Goal: Task Accomplishment & Management: Manage account settings

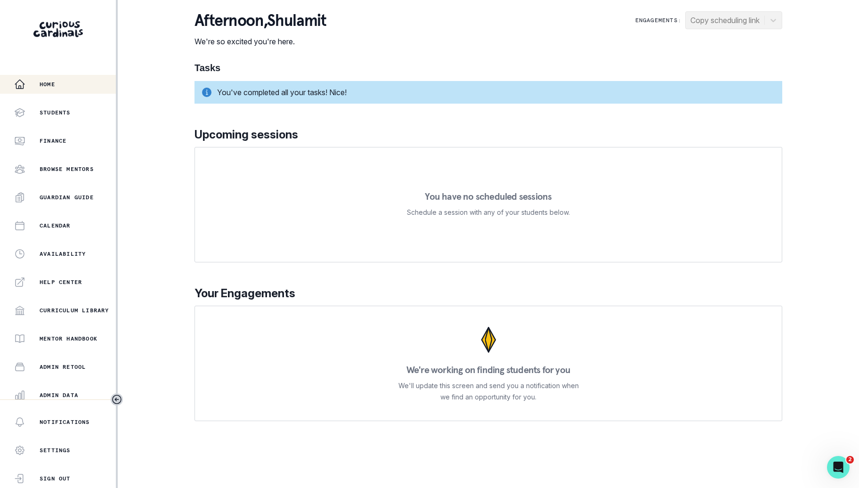
scroll to position [89, 0]
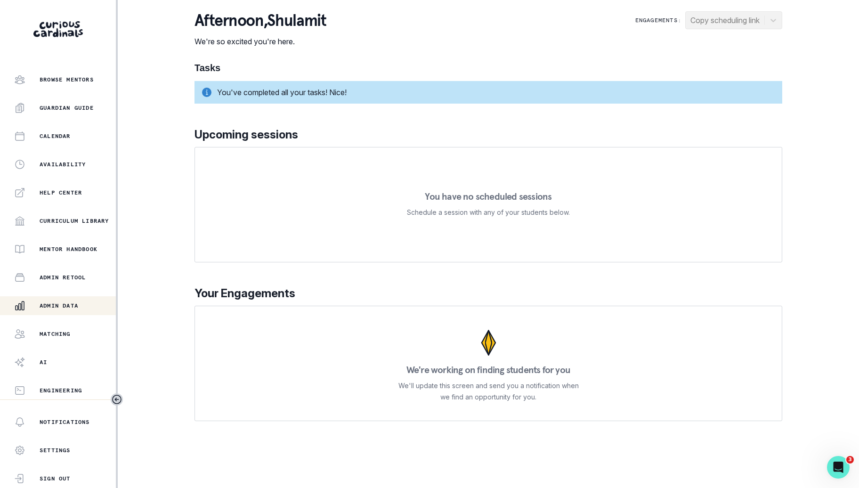
click at [91, 307] on div "Admin Data" at bounding box center [65, 305] width 102 height 11
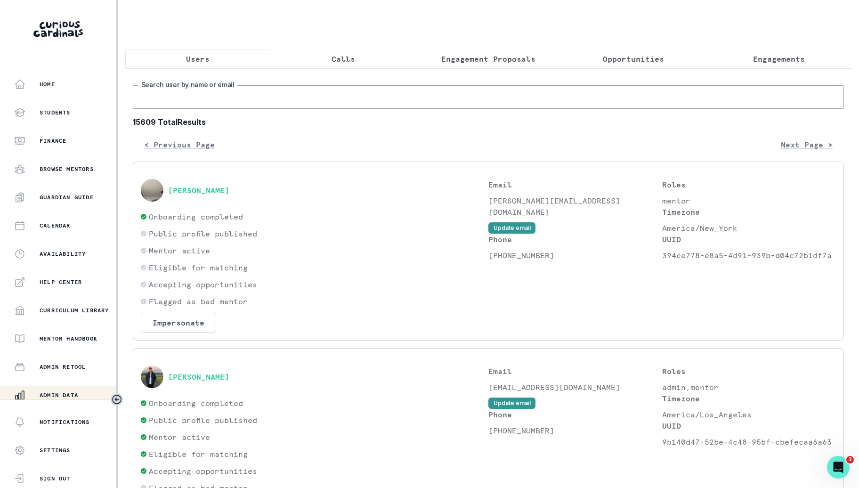
click at [312, 102] on input "Search user by name or email" at bounding box center [488, 97] width 711 height 24
type input "[PERSON_NAME]"
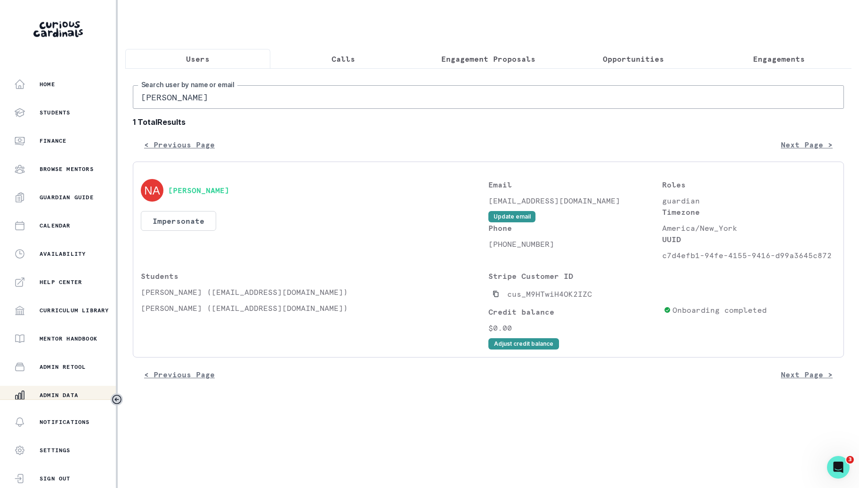
click at [503, 243] on p "[PHONE_NUMBER]" at bounding box center [575, 243] width 174 height 11
copy p "19178054128"
click at [272, 94] on input "[PERSON_NAME]" at bounding box center [488, 97] width 711 height 24
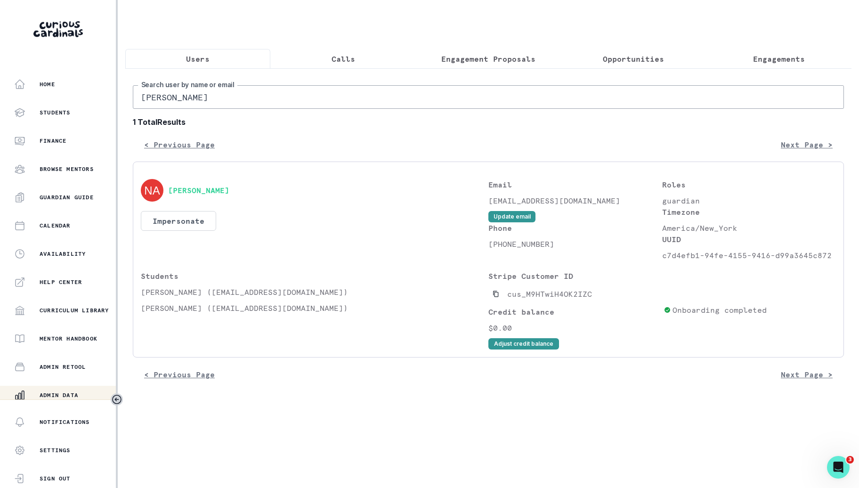
click at [272, 94] on input "[PERSON_NAME]" at bounding box center [488, 97] width 711 height 24
type input "vikram"
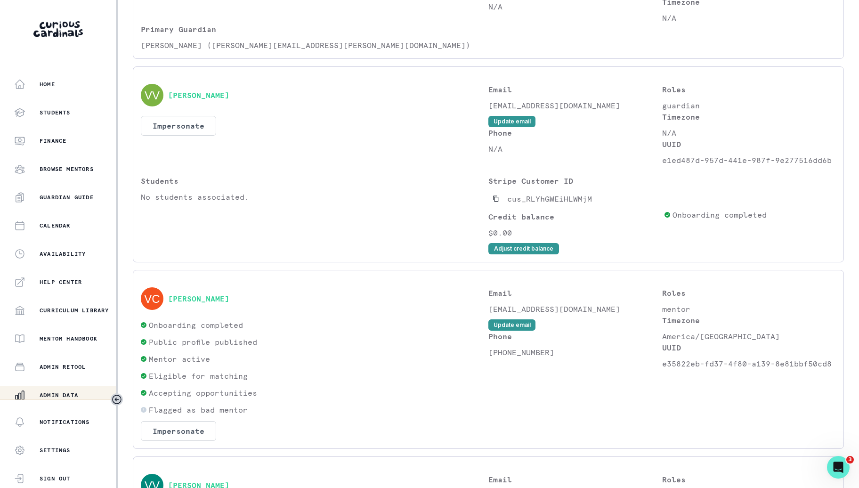
scroll to position [388, 0]
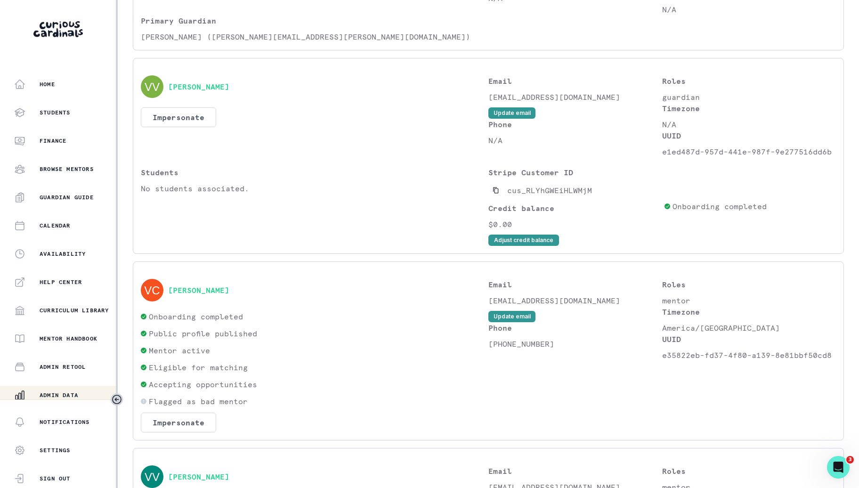
click at [498, 347] on div "Email [EMAIL_ADDRESS][DOMAIN_NAME] Update email Phone [PHONE_NUMBER]" at bounding box center [575, 355] width 174 height 153
copy p "[PHONE_NUMBER]"
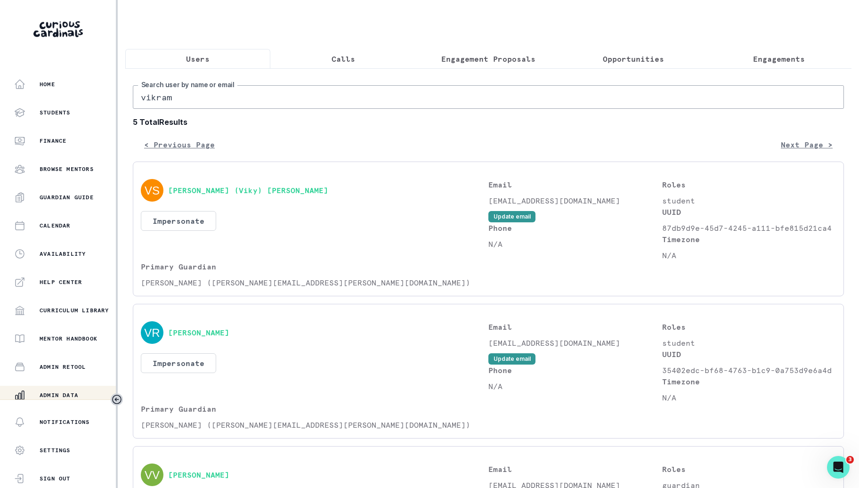
click at [216, 100] on input "vikram" at bounding box center [488, 97] width 711 height 24
type input "suyun"
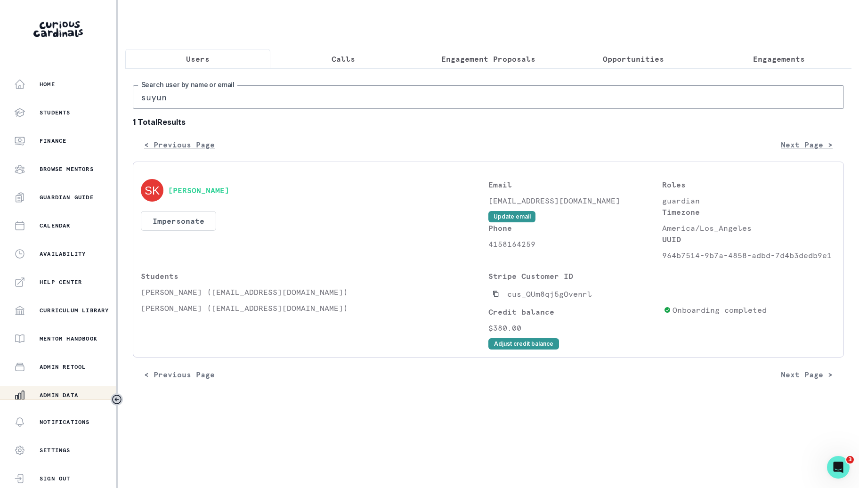
click at [504, 241] on p "4158164259" at bounding box center [575, 243] width 174 height 11
copy p "4158164259"
click at [554, 87] on input "suyun" at bounding box center [488, 97] width 711 height 24
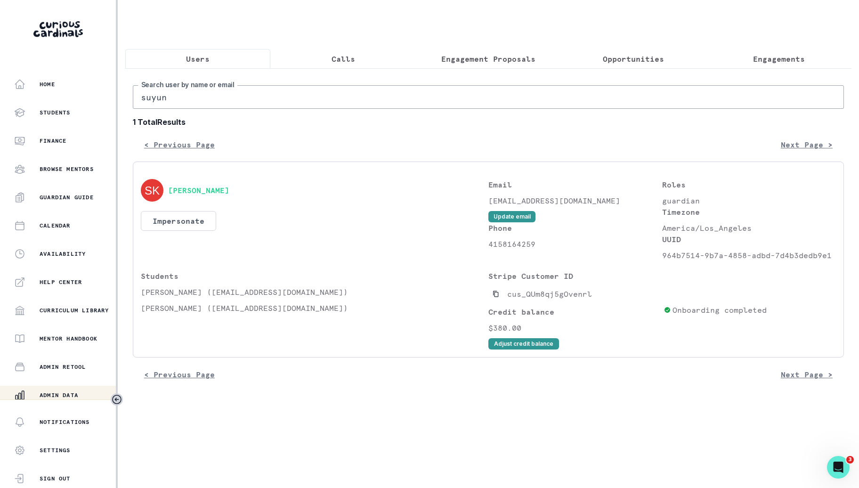
click at [554, 87] on input "suyun" at bounding box center [488, 97] width 711 height 24
type input "[PERSON_NAME]"
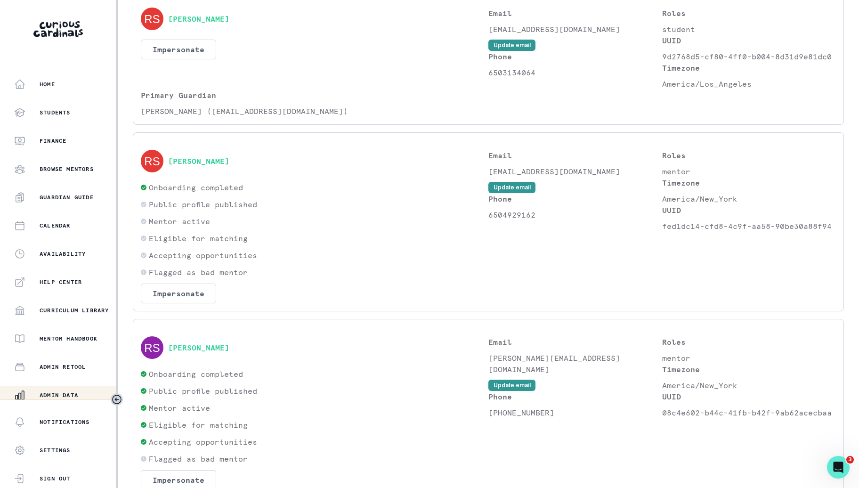
scroll to position [366, 0]
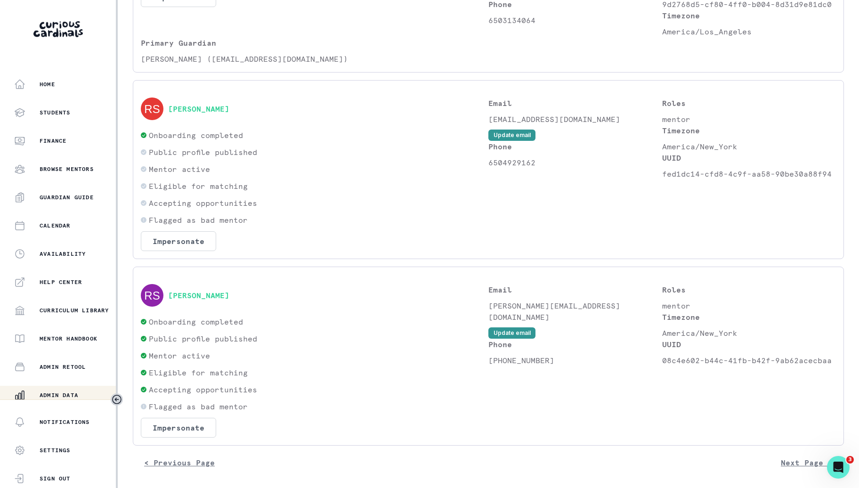
click at [512, 354] on p "[PHONE_NUMBER]" at bounding box center [575, 359] width 174 height 11
copy p "[PHONE_NUMBER]"
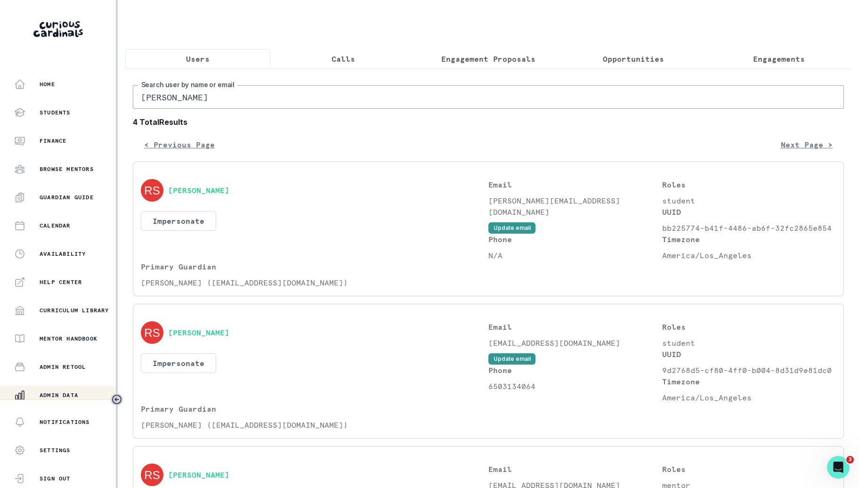
click at [541, 96] on input "[PERSON_NAME]" at bounding box center [488, 97] width 711 height 24
paste input "[PERSON_NAME]"
type input "[PERSON_NAME]"
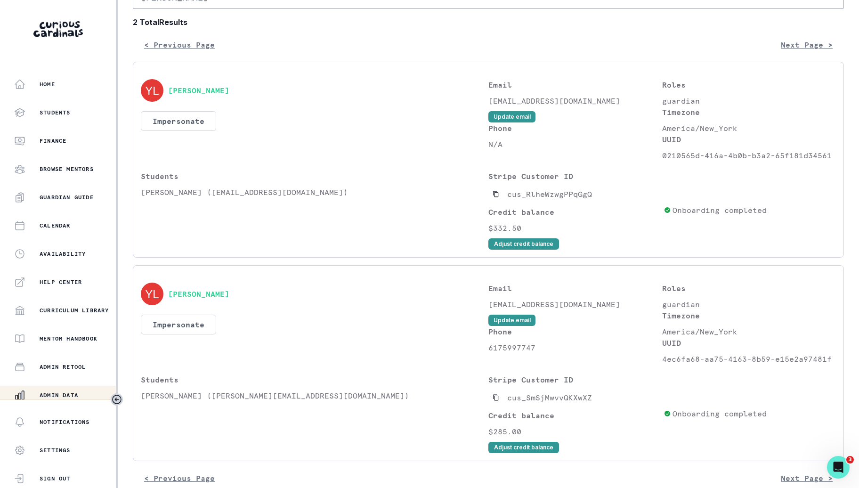
scroll to position [117, 0]
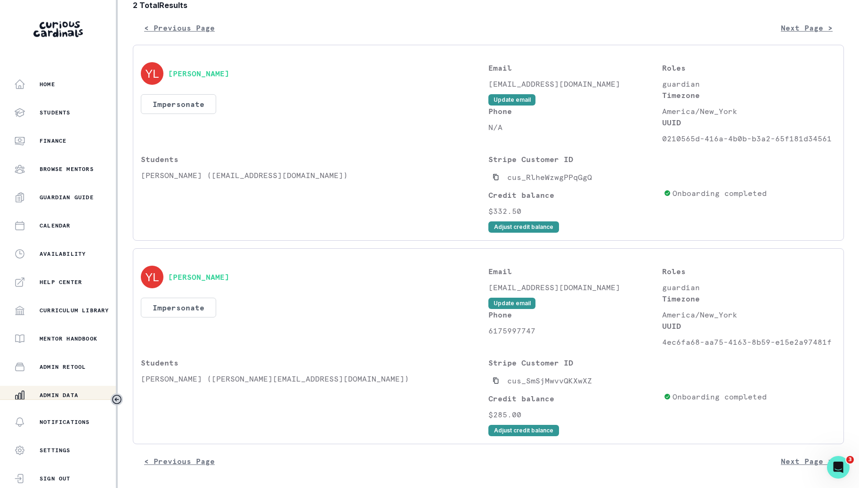
click at [523, 328] on p "6175997747" at bounding box center [575, 330] width 174 height 11
copy p "6175997747"
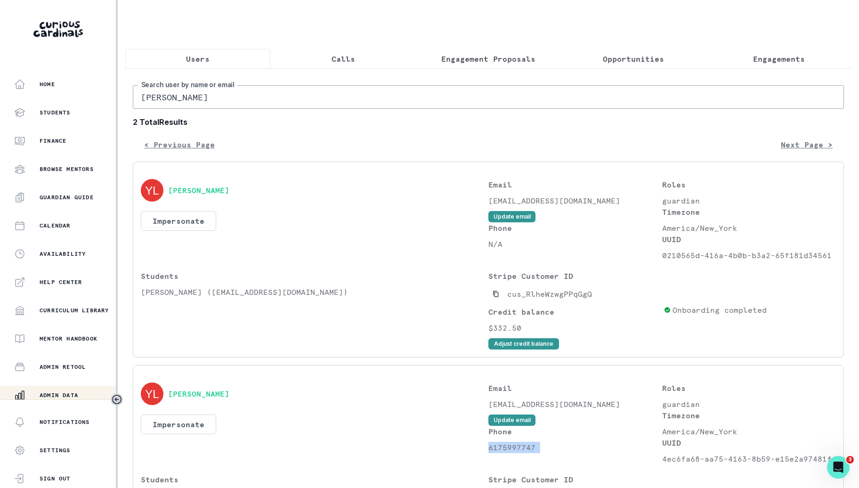
click at [773, 64] on button "Engagements" at bounding box center [778, 59] width 145 height 20
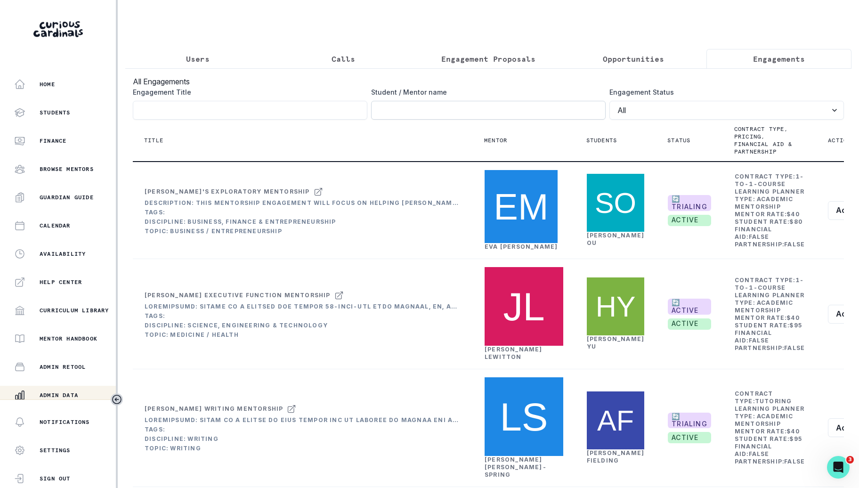
click at [523, 104] on input "Engagement Title" at bounding box center [488, 110] width 234 height 19
type input "[PERSON_NAME]"
click button "submit" at bounding box center [0, 0] width 0 height 0
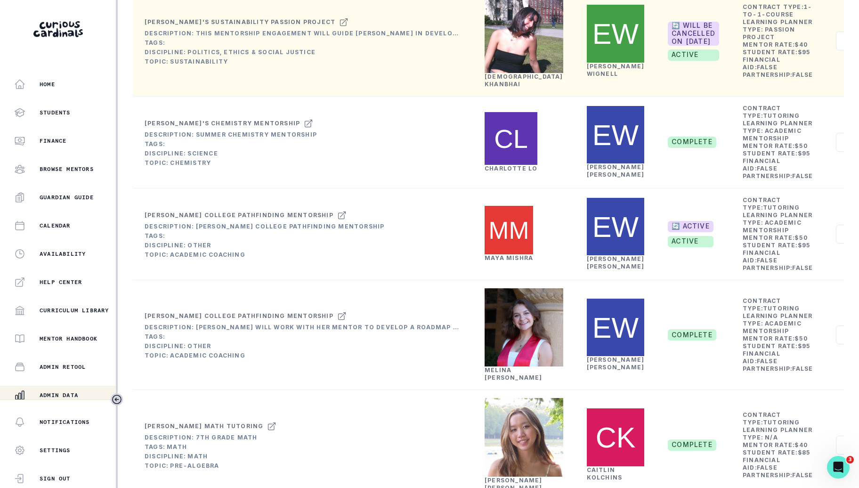
scroll to position [230, 0]
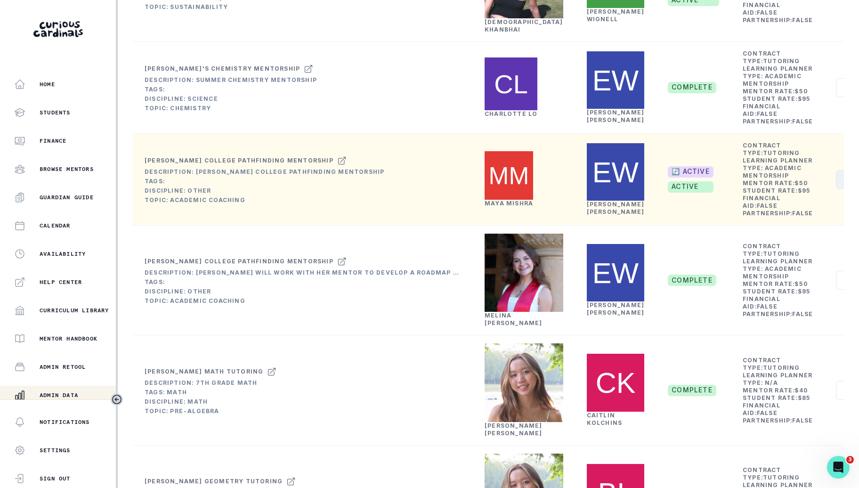
click at [836, 189] on button "Actions" at bounding box center [864, 179] width 56 height 19
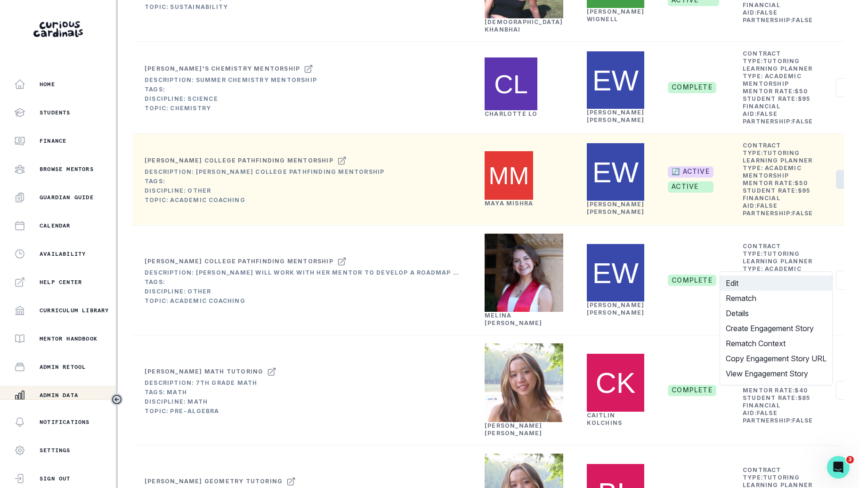
click at [772, 283] on button "Edit" at bounding box center [776, 282] width 112 height 15
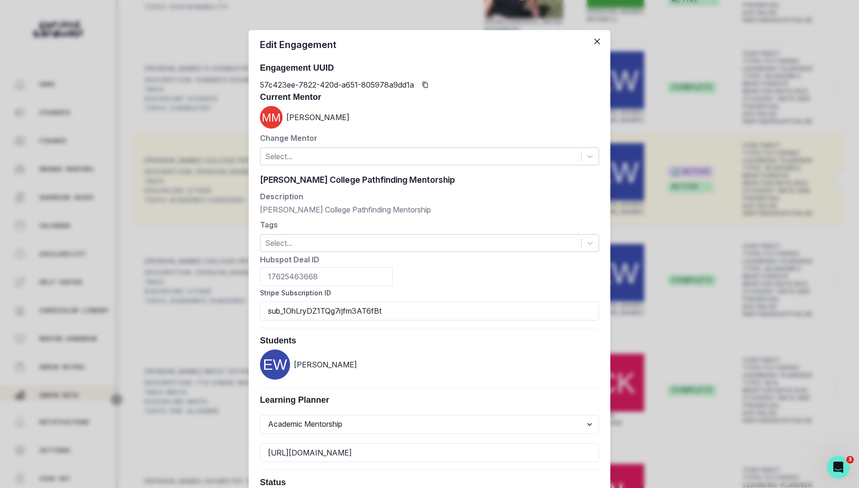
scroll to position [299, 0]
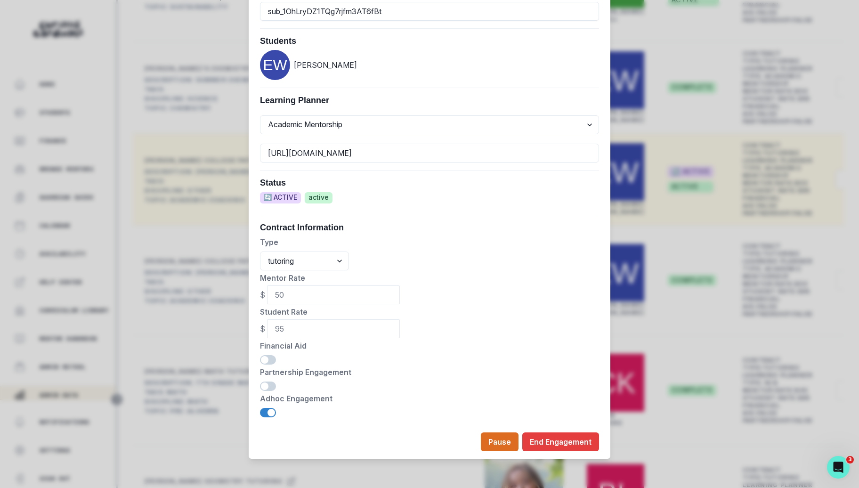
click at [684, 332] on div "Edit Engagement Engagement UUID 57c423ee-7822-420d-a651-805978a9dd1a Current Me…" at bounding box center [429, 244] width 859 height 488
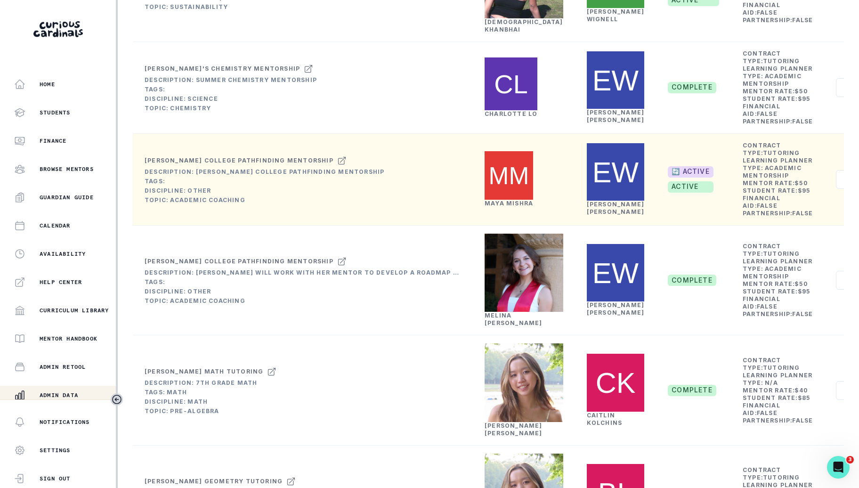
scroll to position [0, 0]
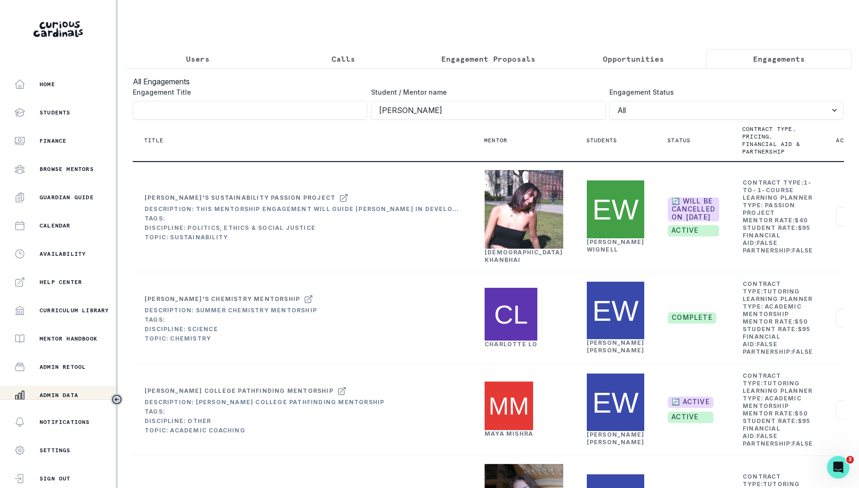
click at [226, 65] on button "Users" at bounding box center [197, 59] width 145 height 20
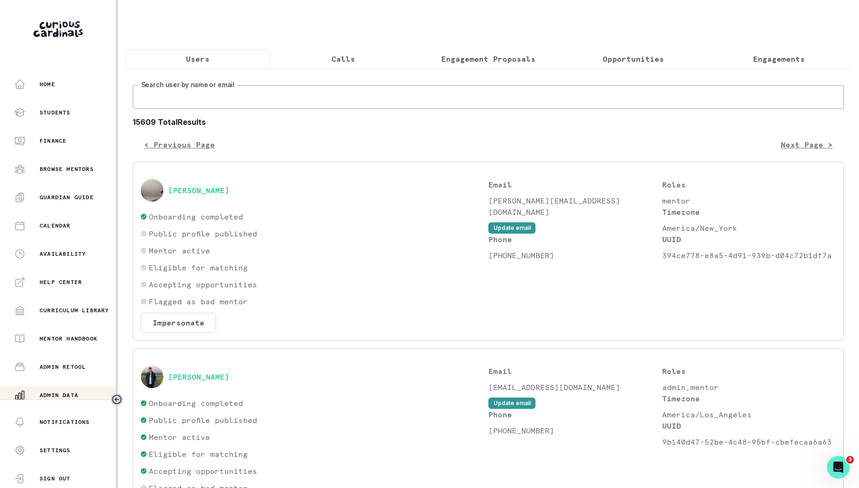
click at [226, 89] on input "Search user by name or email" at bounding box center [488, 97] width 711 height 24
type input "[PERSON_NAME]"
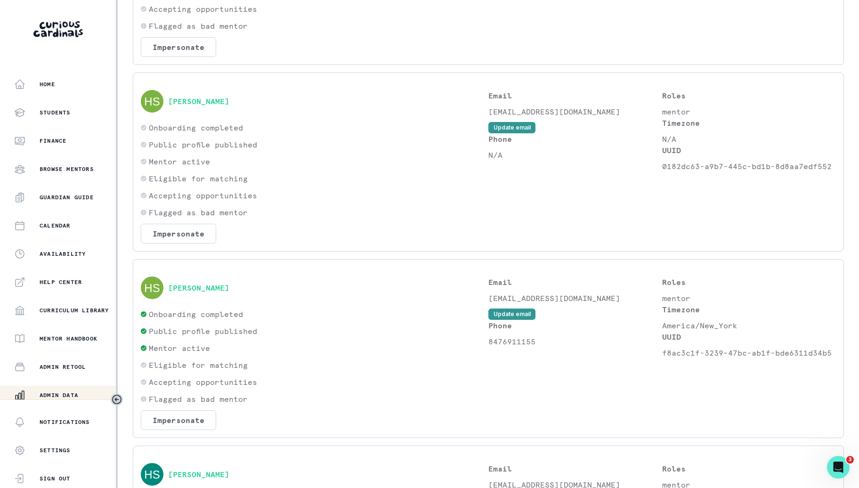
scroll to position [316, 0]
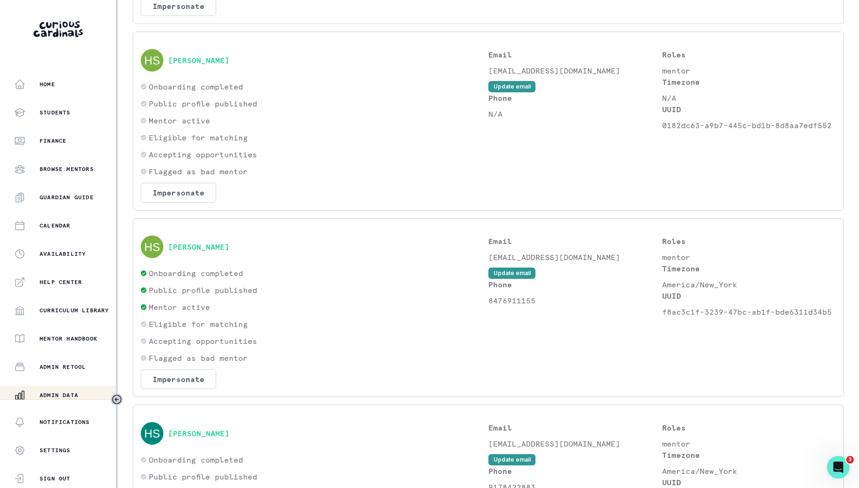
click at [522, 302] on p "8476911155" at bounding box center [575, 300] width 174 height 11
copy p "8476911155"
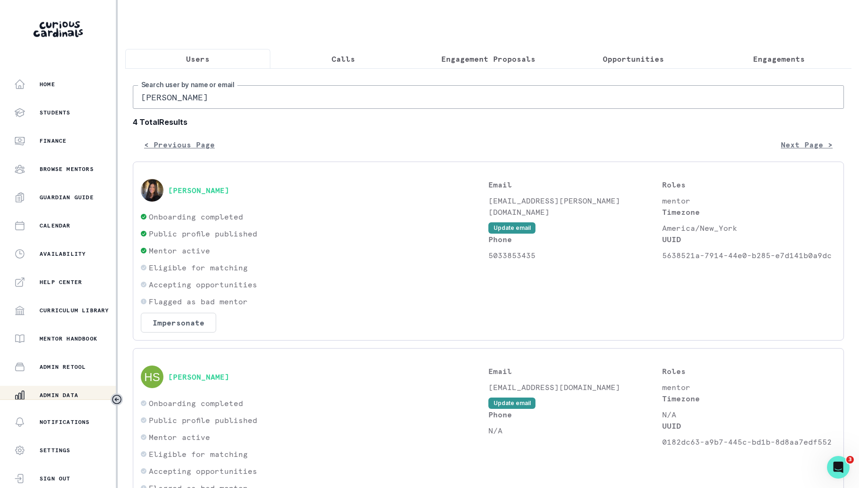
click at [393, 100] on input "[PERSON_NAME]" at bounding box center [488, 97] width 711 height 24
type input "pallavi"
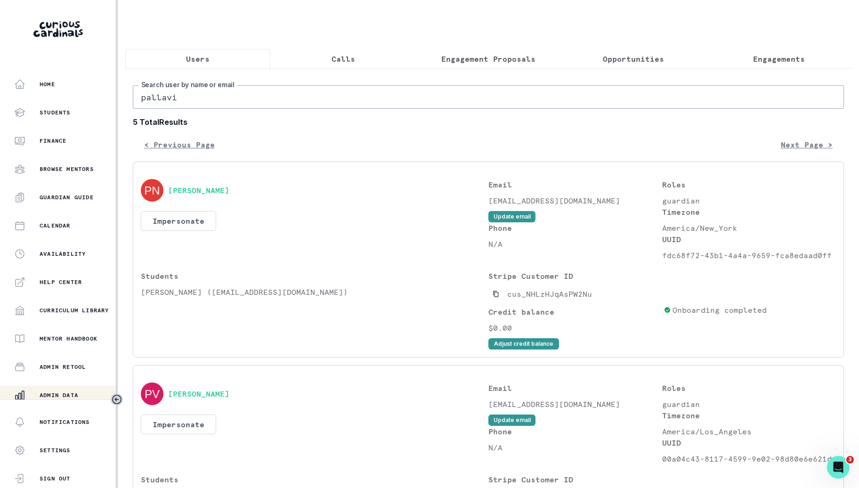
click at [505, 87] on input "pallavi" at bounding box center [488, 97] width 711 height 24
click at [510, 99] on input "pallavi" at bounding box center [488, 97] width 711 height 24
type input "pallavi n"
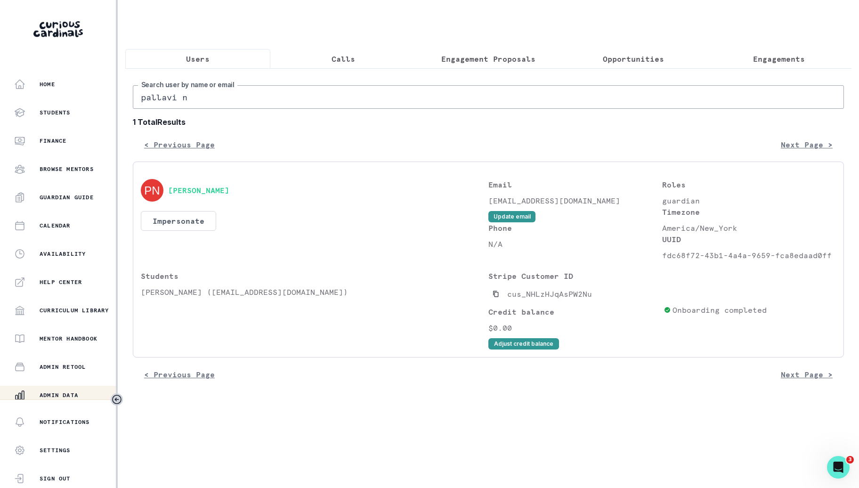
click at [400, 101] on input "pallavi n" at bounding box center [488, 97] width 711 height 24
type input "coco s"
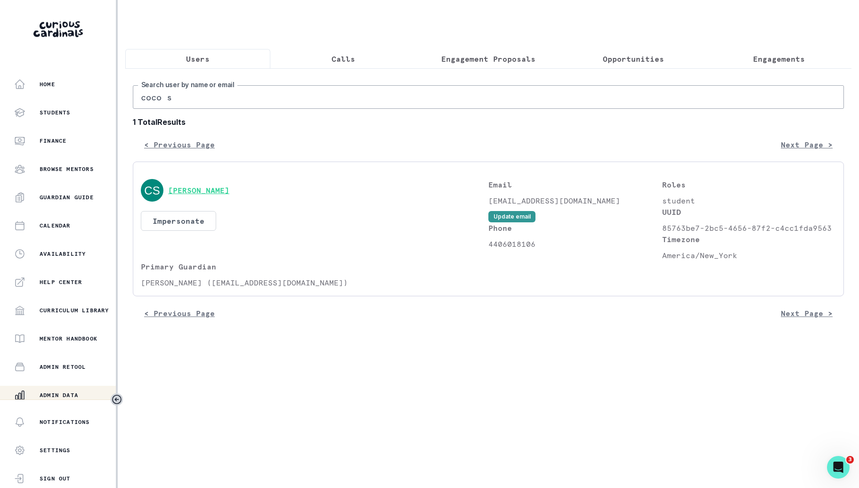
click at [194, 187] on button "[PERSON_NAME]" at bounding box center [198, 189] width 61 height 9
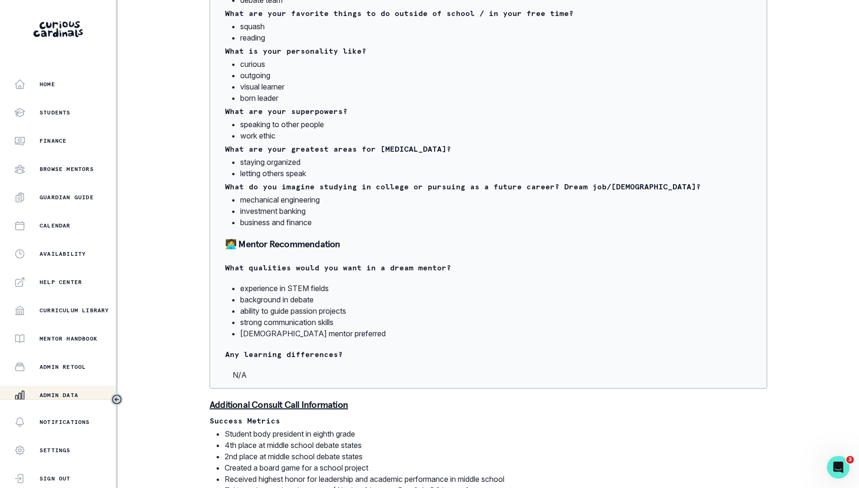
scroll to position [858, 0]
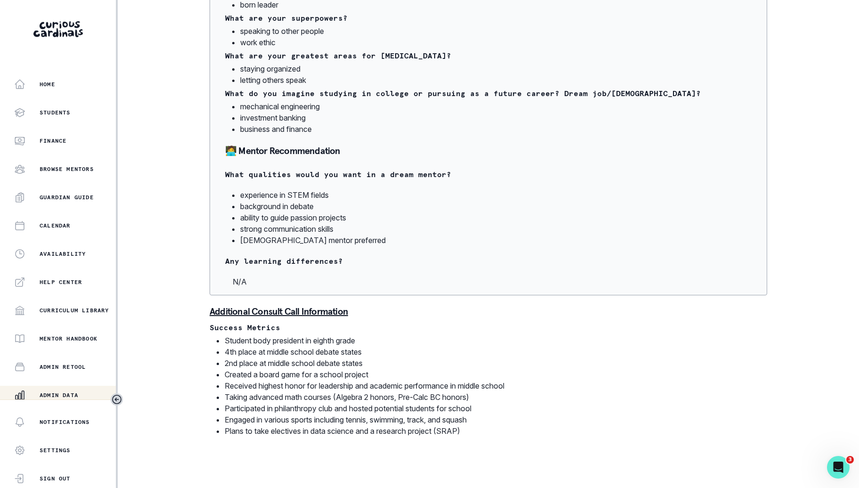
click at [62, 394] on p "Admin Data" at bounding box center [59, 395] width 39 height 8
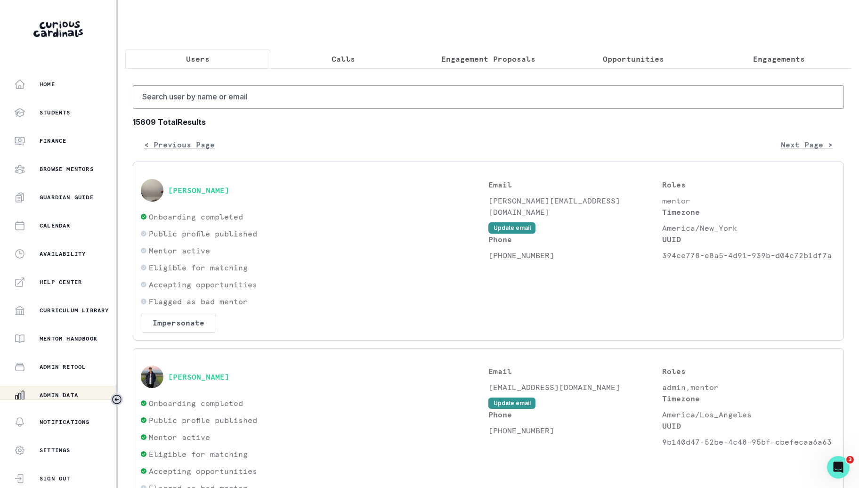
click at [505, 61] on p "Engagement Proposals" at bounding box center [488, 58] width 94 height 11
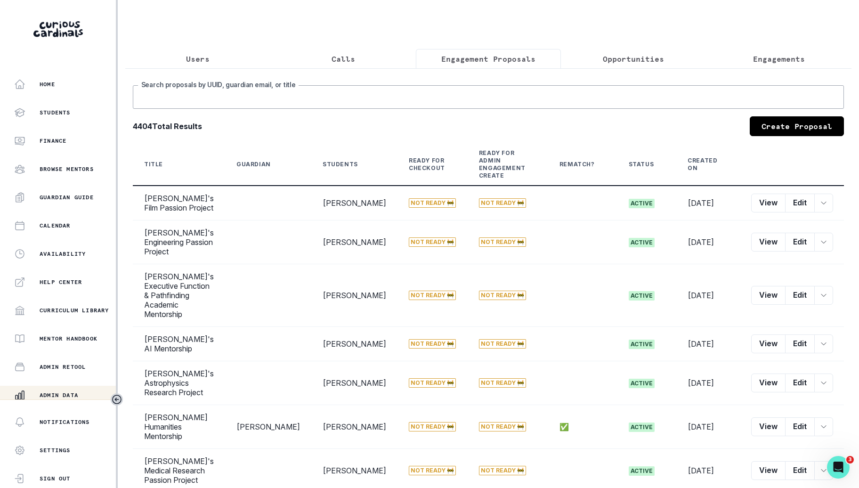
click at [502, 91] on input "Search proposals by UUID, guardian email, or title" at bounding box center [488, 97] width 711 height 24
type input "coco"
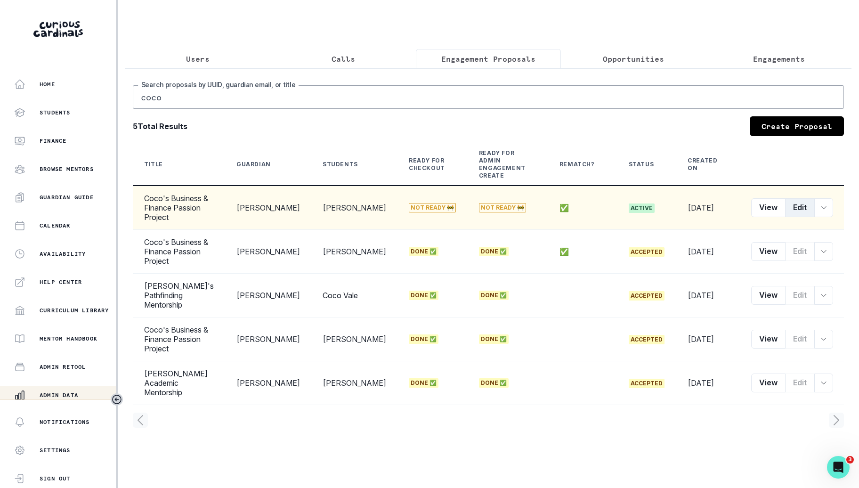
click at [795, 198] on button "Edit" at bounding box center [800, 207] width 30 height 19
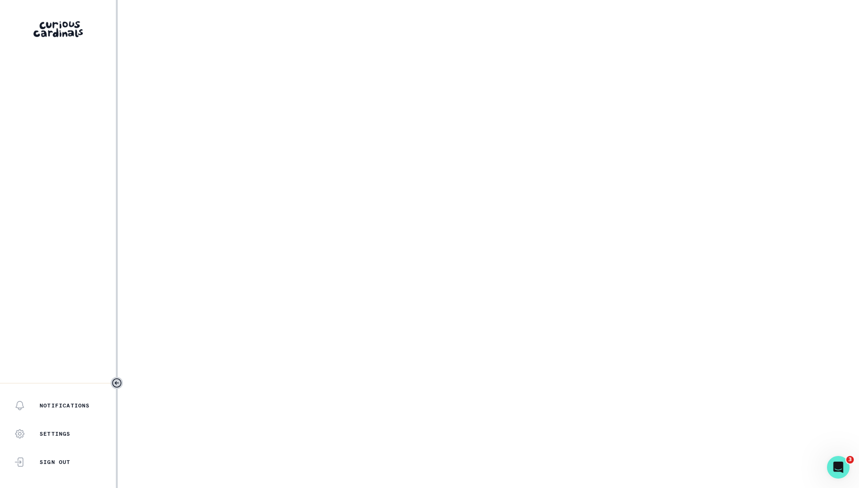
select select "b3713756-4135-4cda-87b8-2c7a26e5960c"
select select "17679a9d-70bd-407f-a820-d213157fa7d8"
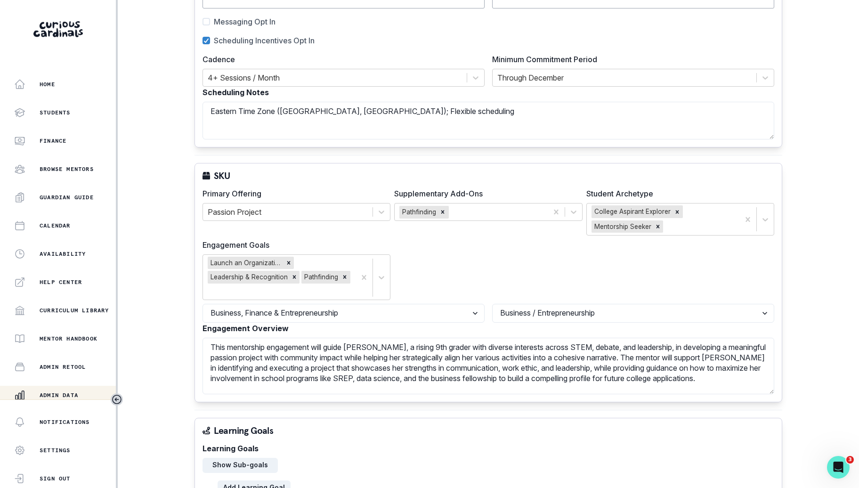
scroll to position [463, 0]
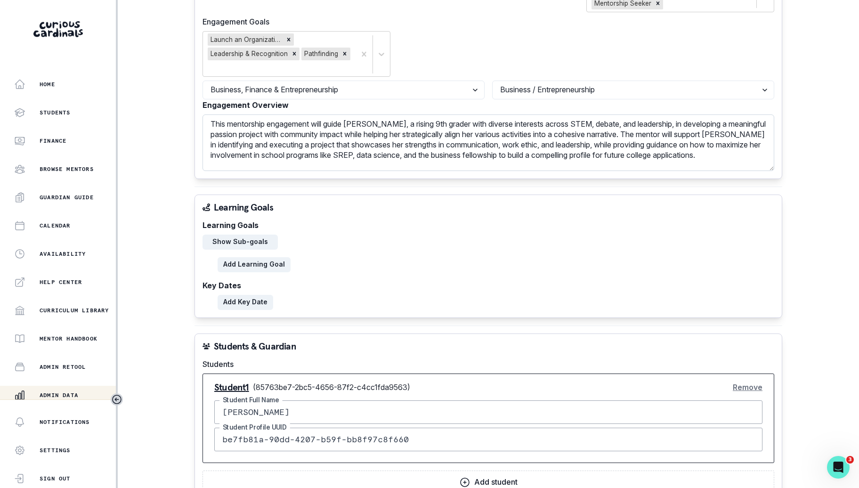
click at [589, 114] on textarea "This mentorship engagement will guide [PERSON_NAME], a rising 9th grader with d…" at bounding box center [487, 142] width 571 height 56
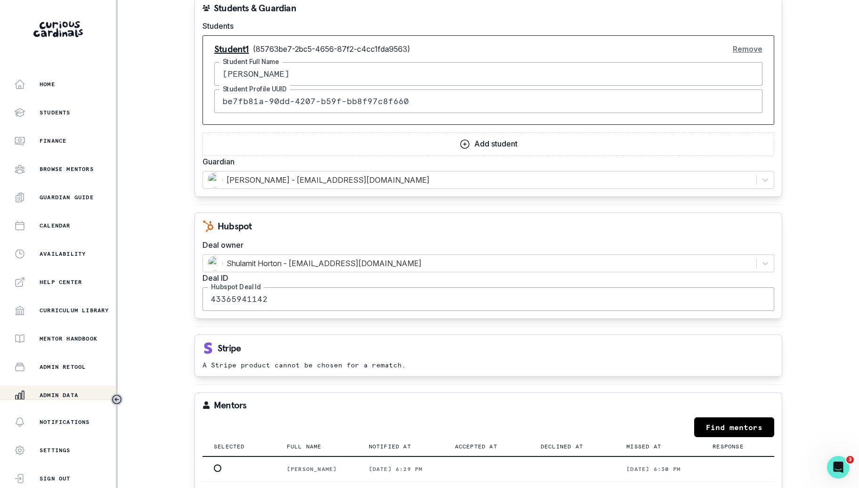
scroll to position [815, 0]
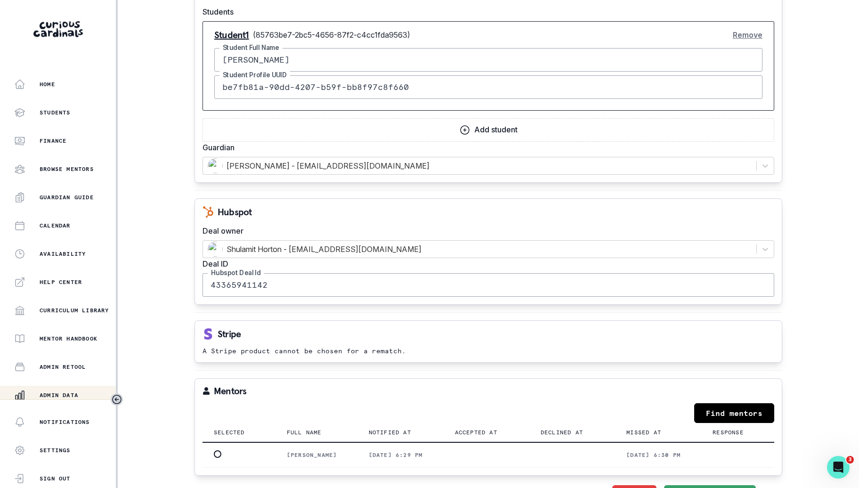
click at [42, 391] on p "Admin Data" at bounding box center [59, 395] width 39 height 8
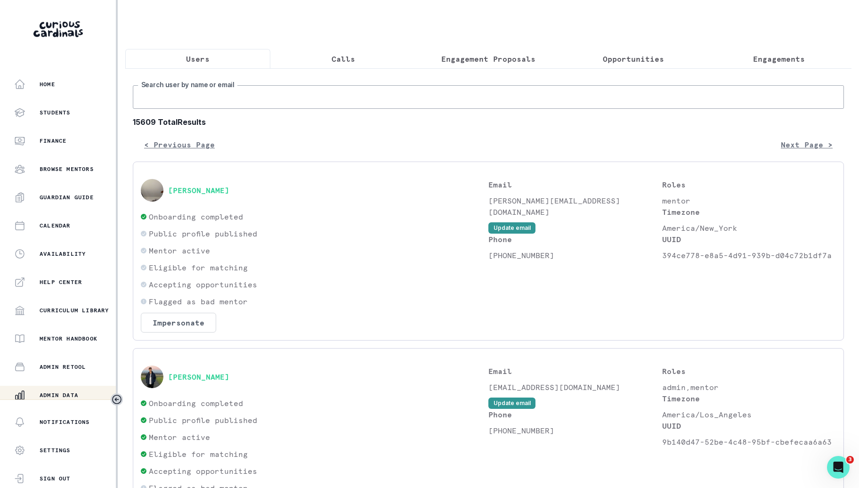
click at [312, 94] on input "Search user by name or email" at bounding box center [488, 97] width 711 height 24
type input "coco s"
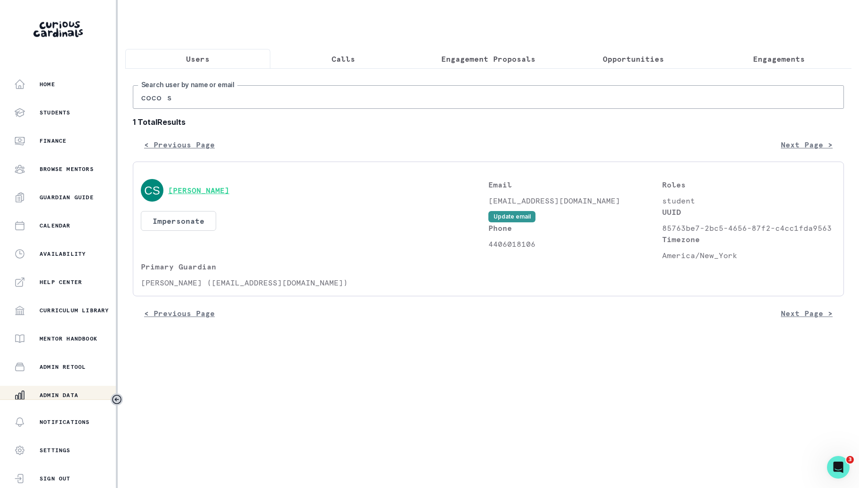
click at [206, 190] on button "[PERSON_NAME]" at bounding box center [198, 189] width 61 height 9
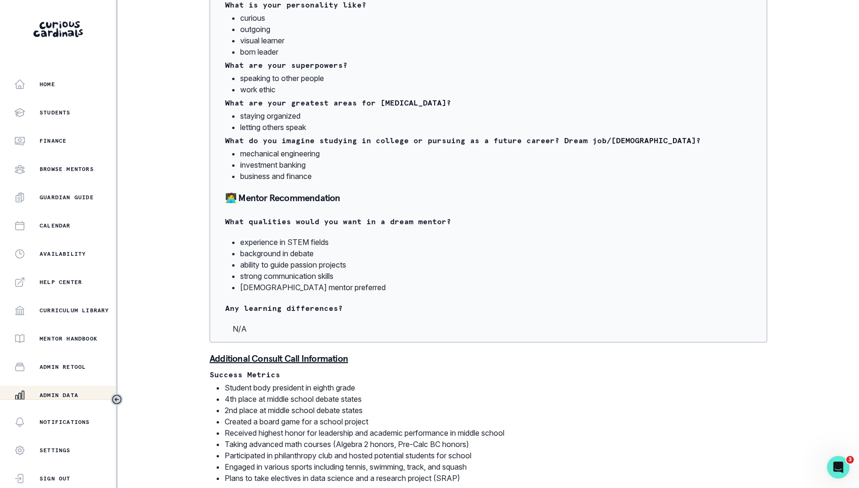
scroll to position [810, 0]
